Goal: Task Accomplishment & Management: Use online tool/utility

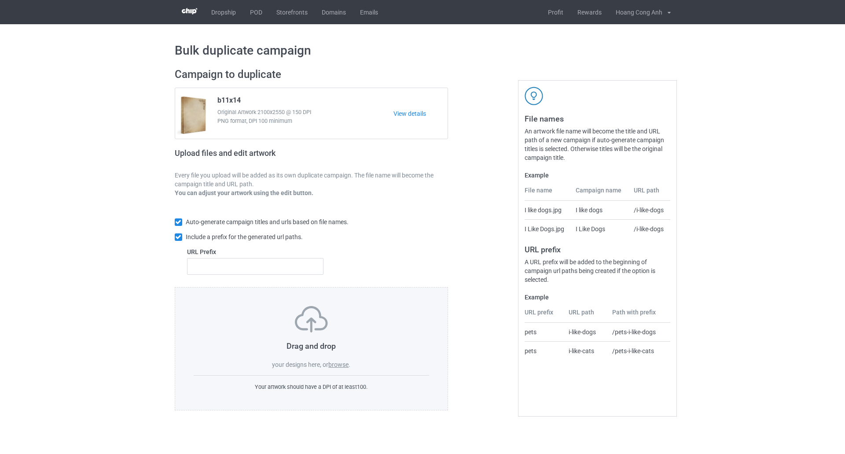
click at [498, 397] on div at bounding box center [485, 239] width 63 height 355
click at [338, 365] on label "browse" at bounding box center [338, 364] width 20 height 7
click at [0, 0] on input "browse" at bounding box center [0, 0] width 0 height 0
click at [341, 367] on label "browse" at bounding box center [338, 364] width 20 height 7
click at [0, 0] on input "browse" at bounding box center [0, 0] width 0 height 0
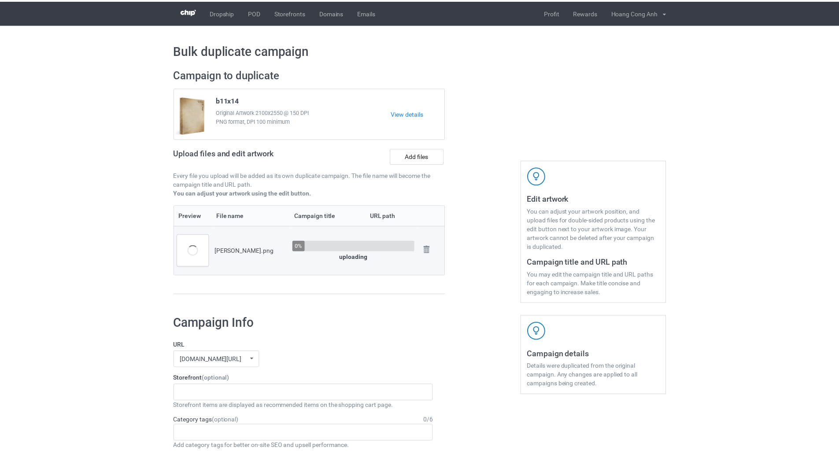
scroll to position [572, 0]
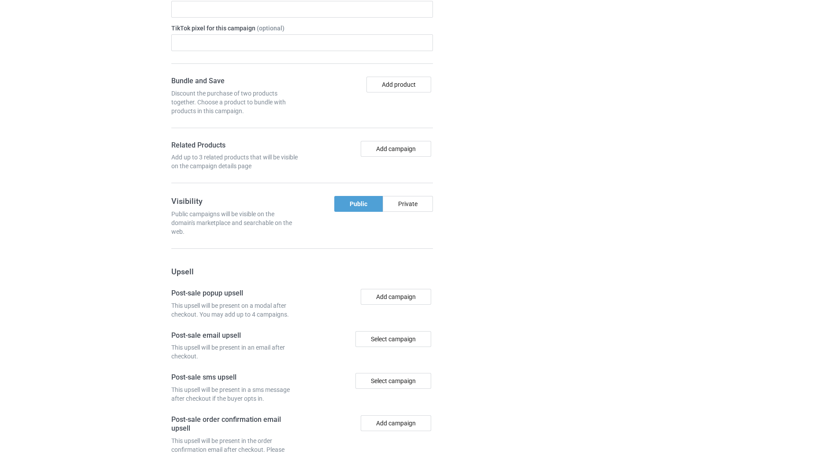
click at [749, 387] on div "Bulk duplicate campaign Campaign to duplicate b11x14 Original Artwork 2100x2550…" at bounding box center [419, 4] width 839 height 1105
click at [556, 420] on div "Campaign details Details were duplicated from the original campaign. Any change…" at bounding box center [594, 141] width 159 height 808
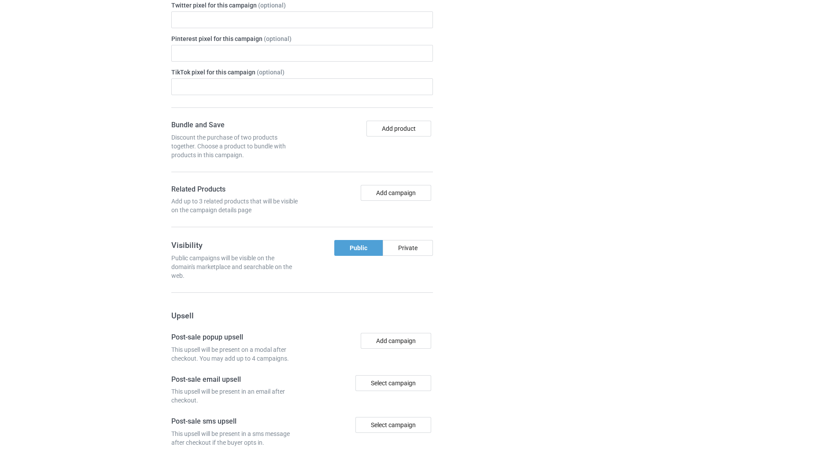
scroll to position [677, 0]
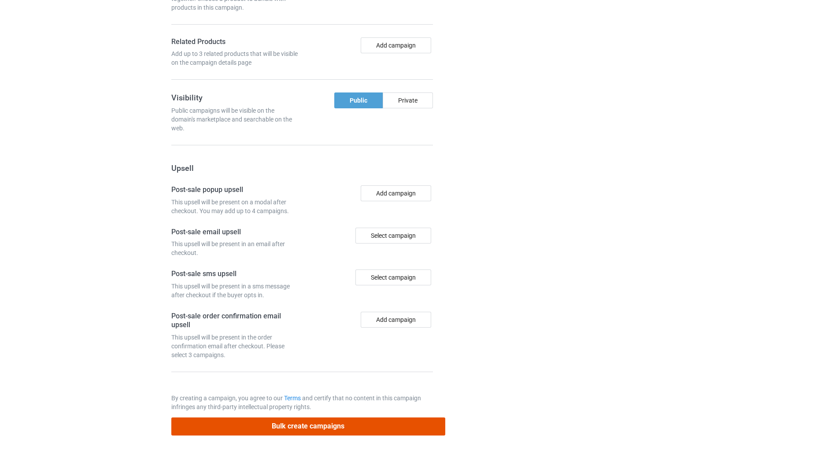
click at [366, 423] on button "Bulk create campaigns" at bounding box center [308, 426] width 274 height 18
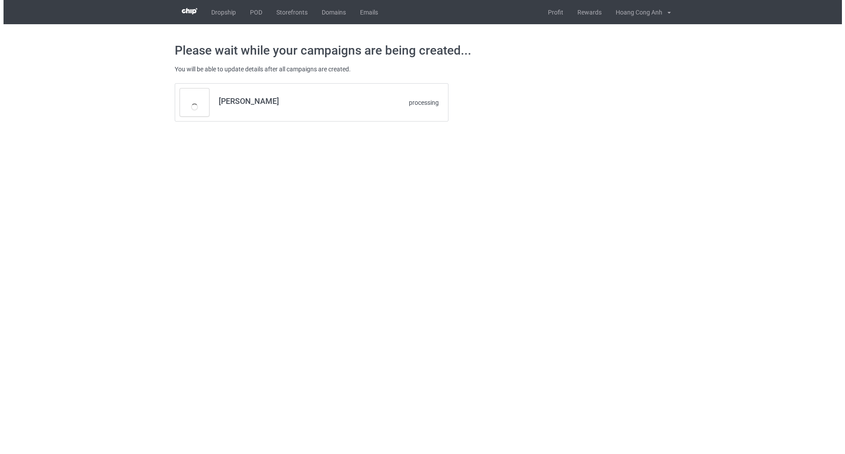
scroll to position [0, 0]
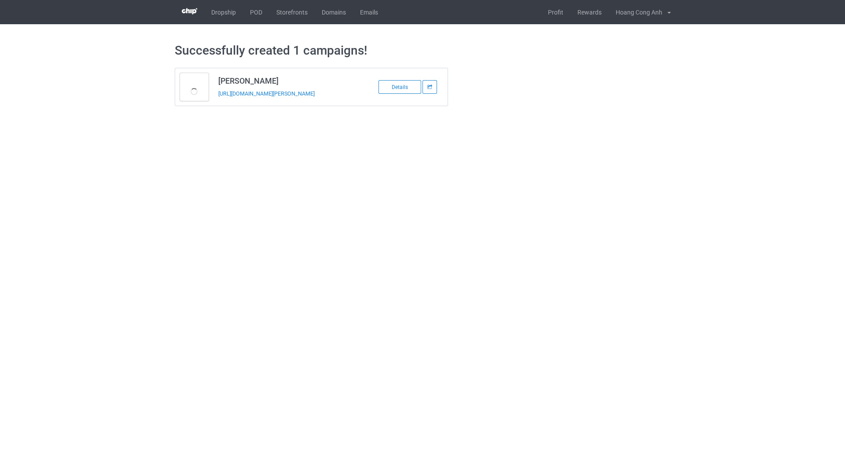
drag, startPoint x: 316, startPoint y: 100, endPoint x: 217, endPoint y: 96, distance: 99.1
click at [217, 96] on td "[PERSON_NAME] [URL][DOMAIN_NAME][PERSON_NAME]" at bounding box center [288, 86] width 149 height 37
copy link "[URL][DOMAIN_NAME][PERSON_NAME]"
click at [253, 6] on link "POD" at bounding box center [256, 12] width 26 height 24
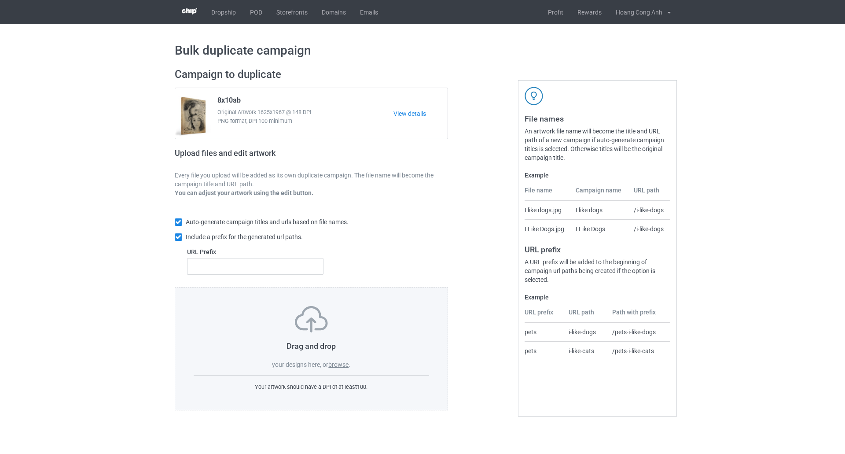
click at [400, 406] on div "Drag and drop your designs here, or browse . Your artwork should have a DPI of …" at bounding box center [312, 348] width 274 height 123
click at [339, 365] on label "browse" at bounding box center [338, 364] width 20 height 7
click at [0, 0] on input "browse" at bounding box center [0, 0] width 0 height 0
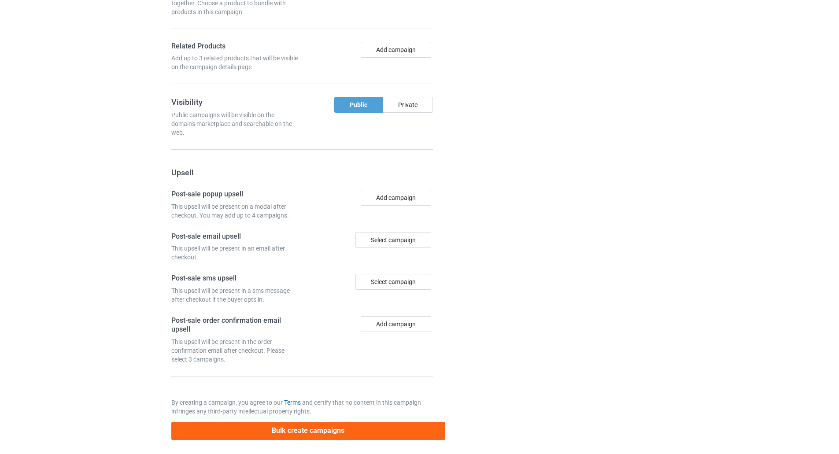
scroll to position [677, 0]
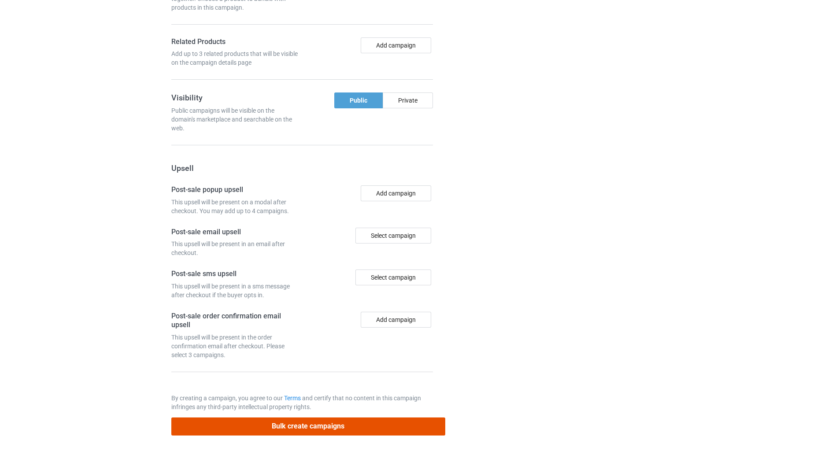
click at [294, 422] on button "Bulk create campaigns" at bounding box center [308, 426] width 274 height 18
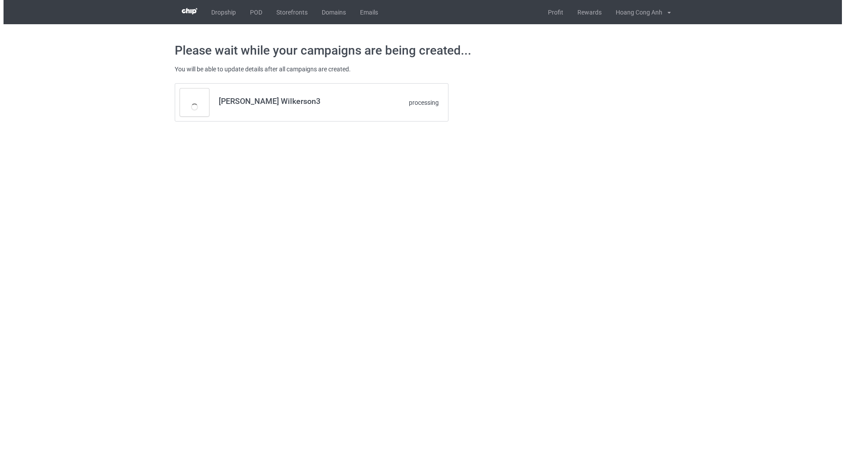
scroll to position [0, 0]
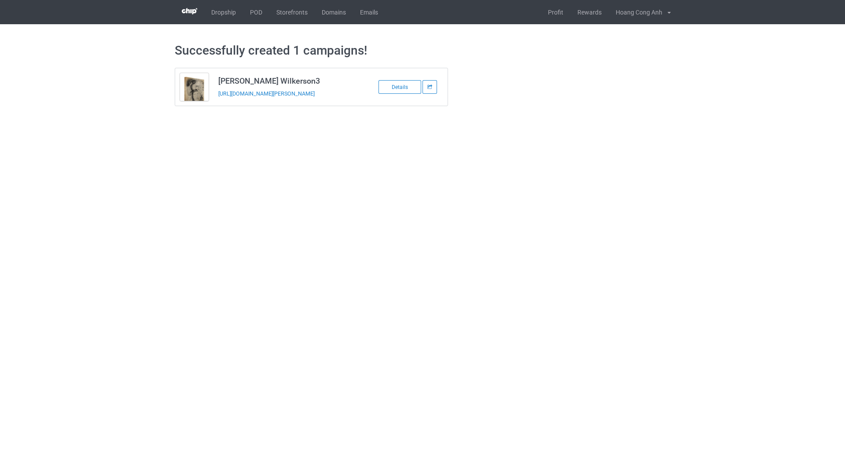
drag, startPoint x: 336, startPoint y: 101, endPoint x: 217, endPoint y: 99, distance: 119.8
click at [217, 99] on td "Anna Wilkerson3 https://www.jlove9.com/anna-wilkerson-3" at bounding box center [288, 86] width 149 height 37
copy link "https://www.jlove9.com/anna-wilkerson-3"
click at [530, 132] on body "Dropship POD Storefronts Domains Emails Profit Rewards Hoang Cong Anh Settings …" at bounding box center [422, 227] width 845 height 454
click at [555, 17] on link "Profit" at bounding box center [555, 12] width 29 height 24
